Goal: Obtain resource: Download file/media

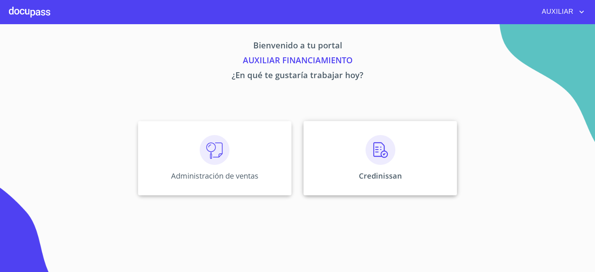
click at [387, 184] on div "Credinissan" at bounding box center [380, 158] width 154 height 74
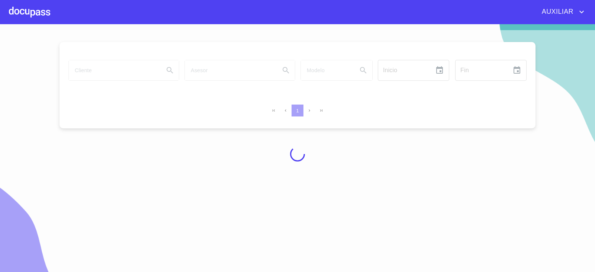
click at [104, 65] on div at bounding box center [297, 154] width 595 height 248
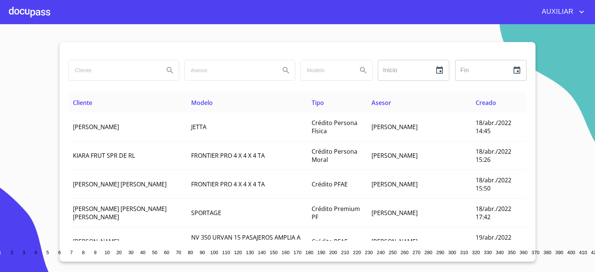
click at [102, 74] on input "search" at bounding box center [113, 70] width 89 height 20
type input "[PERSON_NAME]"
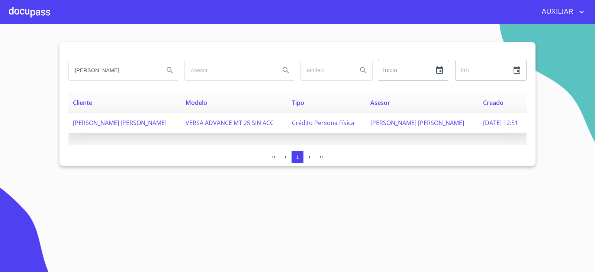
click at [147, 120] on span "[PERSON_NAME] [PERSON_NAME]" at bounding box center [120, 123] width 94 height 8
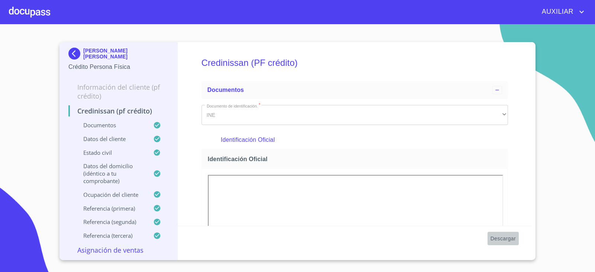
click at [515, 237] on span "Descargar" at bounding box center [502, 238] width 25 height 9
